Goal: Task Accomplishment & Management: Complete application form

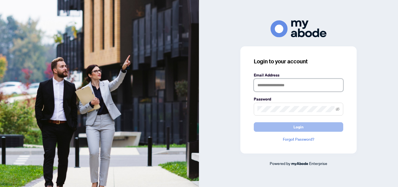
type input "**********"
click at [301, 129] on span "Login" at bounding box center [298, 127] width 10 height 9
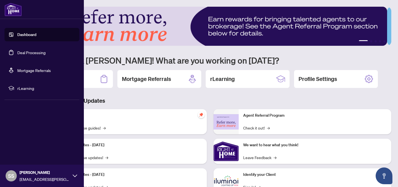
click at [17, 51] on link "Deal Processing" at bounding box center [31, 52] width 28 height 5
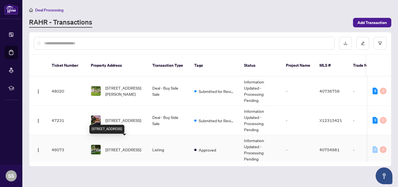
click at [106, 147] on span "[STREET_ADDRESS]" at bounding box center [123, 150] width 36 height 6
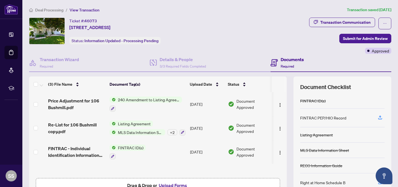
click at [169, 185] on button "Upload Forms" at bounding box center [173, 185] width 32 height 7
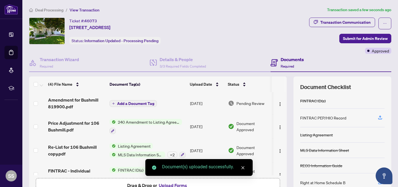
click at [139, 103] on span "Add a Document Tag" at bounding box center [135, 104] width 37 height 4
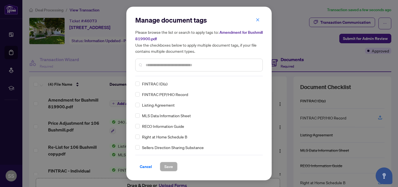
click at [152, 64] on input "text" at bounding box center [202, 65] width 112 height 6
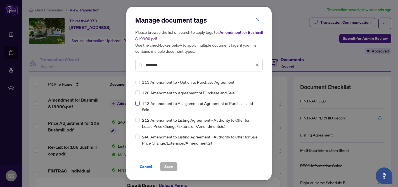
scroll to position [7, 0]
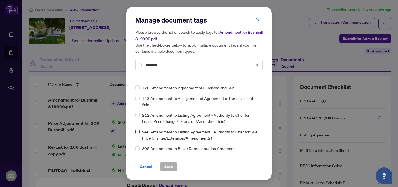
type input "********"
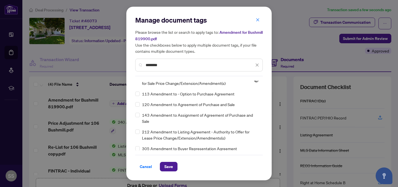
scroll to position [0, 0]
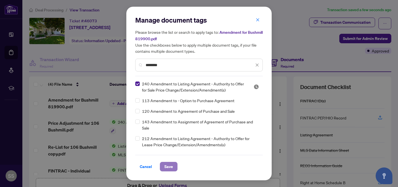
click at [171, 167] on span "Save" at bounding box center [168, 166] width 9 height 9
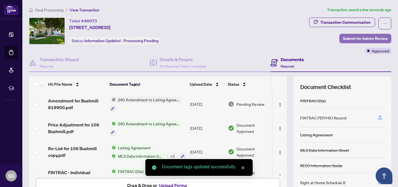
click at [361, 40] on span "Submit for Admin Review" at bounding box center [365, 38] width 45 height 9
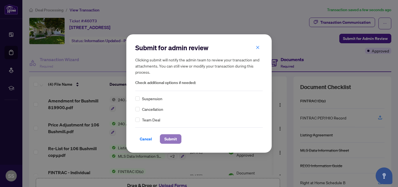
click at [175, 139] on span "Submit" at bounding box center [170, 139] width 13 height 9
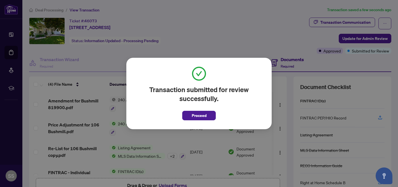
click at [209, 113] on button "Proceed" at bounding box center [199, 115] width 34 height 9
